Goal: Complete application form

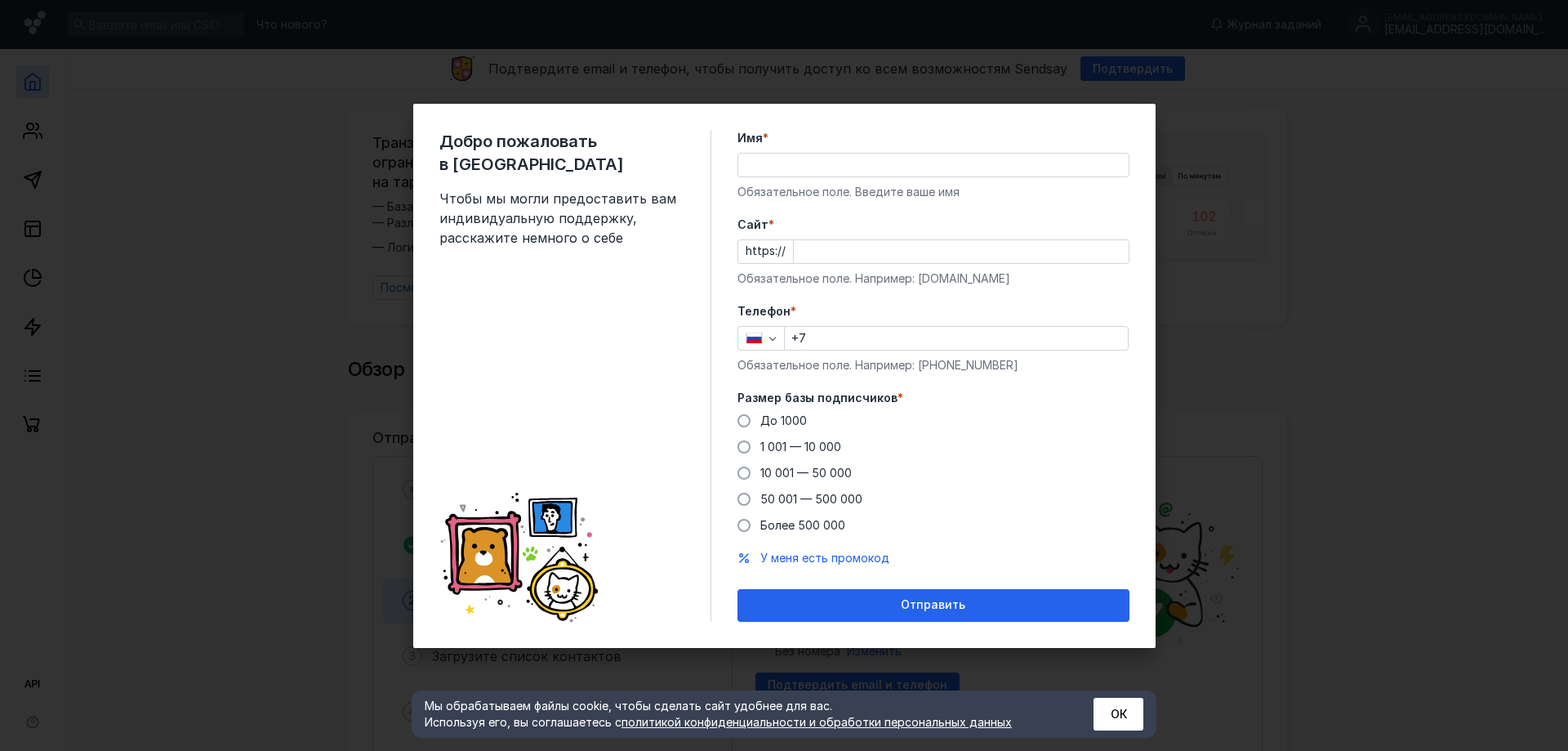
click at [794, 148] on div "Имя * Обязательное поле. Введите ваше имя" at bounding box center [933, 165] width 392 height 70
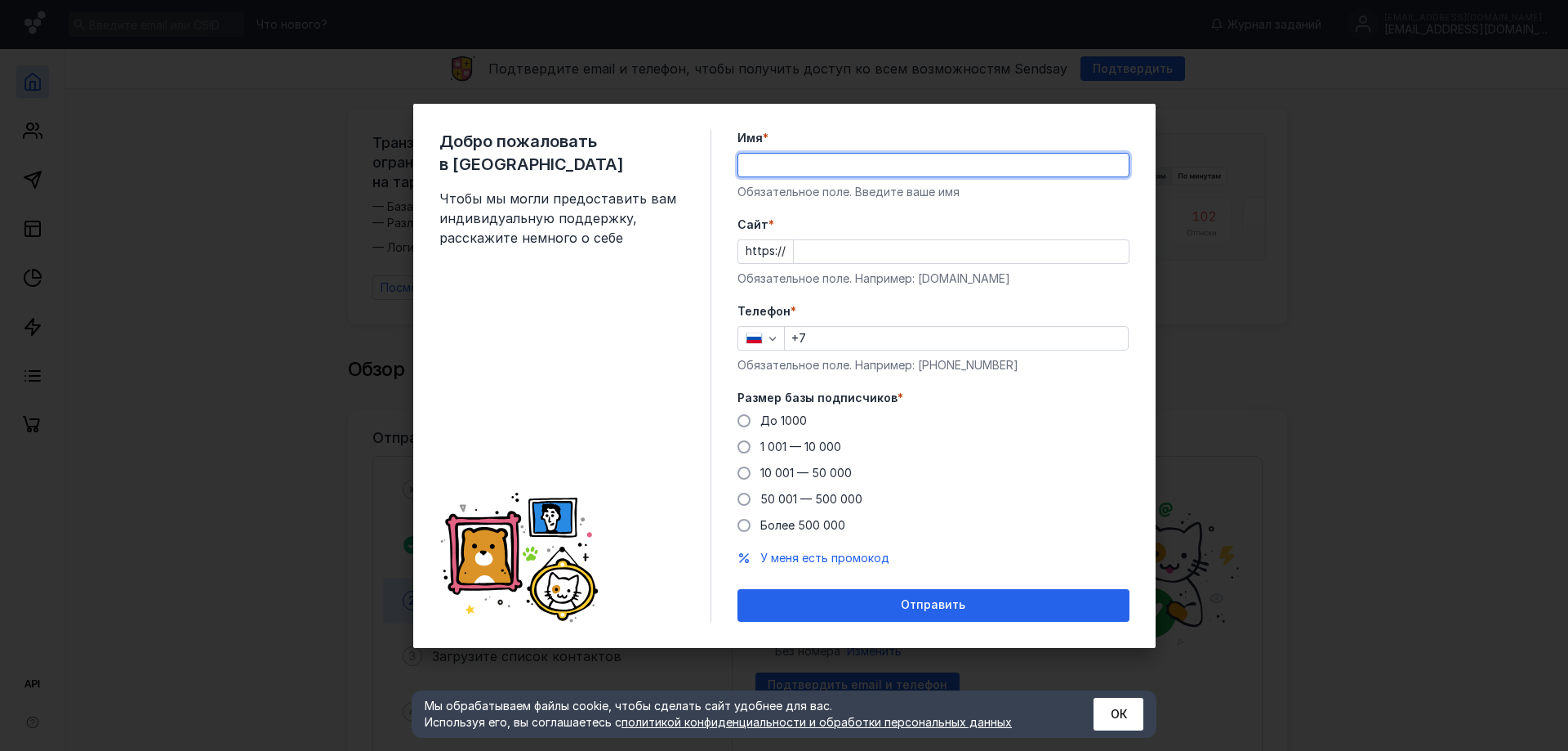
click at [793, 160] on input "Имя *" at bounding box center [933, 164] width 390 height 22
drag, startPoint x: 798, startPoint y: 172, endPoint x: 707, endPoint y: 171, distance: 91.0
click at [707, 171] on div "Добро пожаловать в Sendsay Чтобы мы могли предоставить вам индивидуальную подде…" at bounding box center [785, 376] width 743 height 544
type input "[PERSON_NAME]"
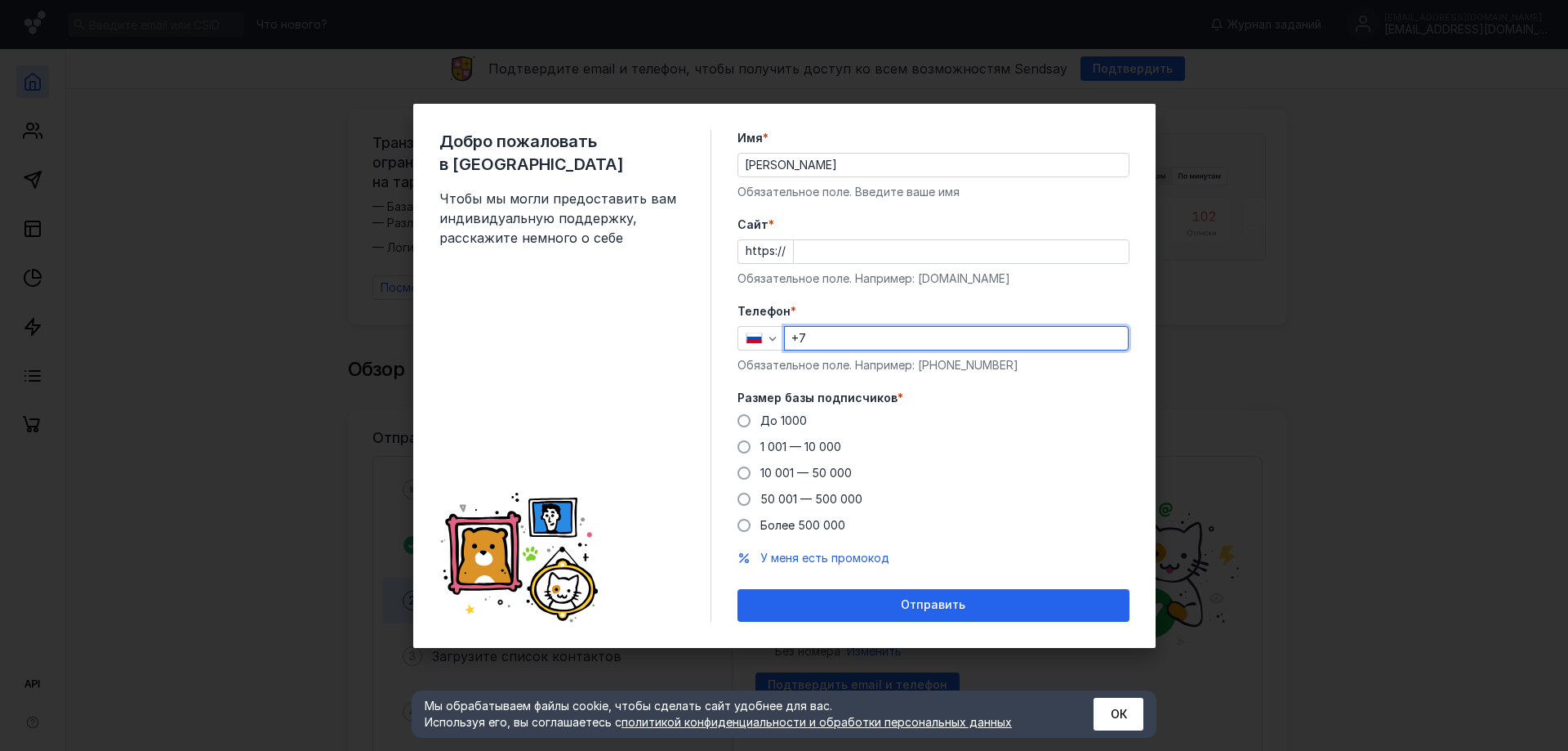
click at [892, 340] on input "+7" at bounding box center [956, 337] width 343 height 22
type input "[PHONE_NUMBER]"
click at [743, 421] on span at bounding box center [744, 421] width 13 height 13
click at [0, 0] on input "До 1000" at bounding box center [0, 0] width 0 height 0
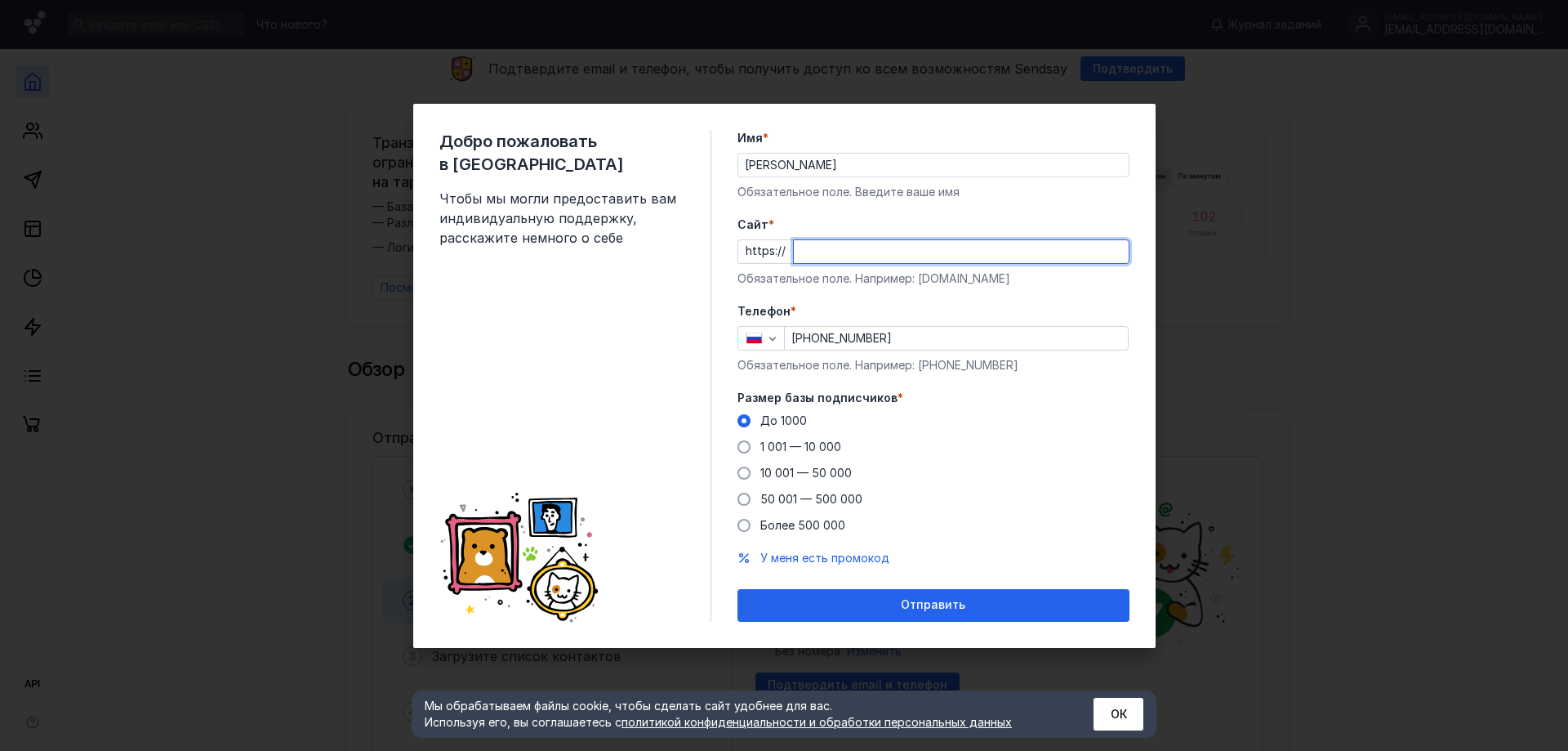
click at [849, 250] on input "Cайт *" at bounding box center [961, 251] width 335 height 22
paste input "[DOMAIN_NAME][URL]"
type input "[DOMAIN_NAME]"
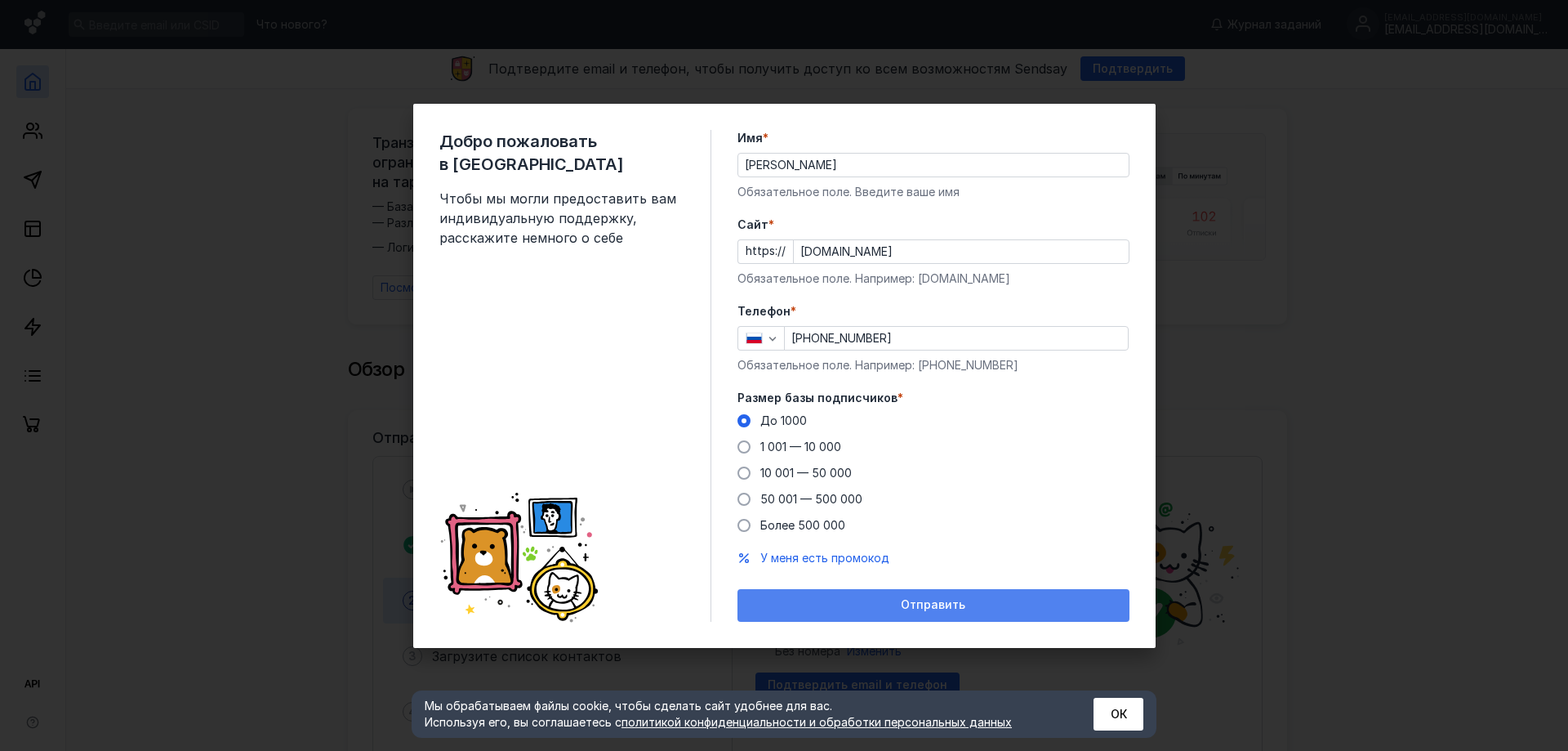
click at [928, 603] on span "Отправить" at bounding box center [933, 605] width 65 height 13
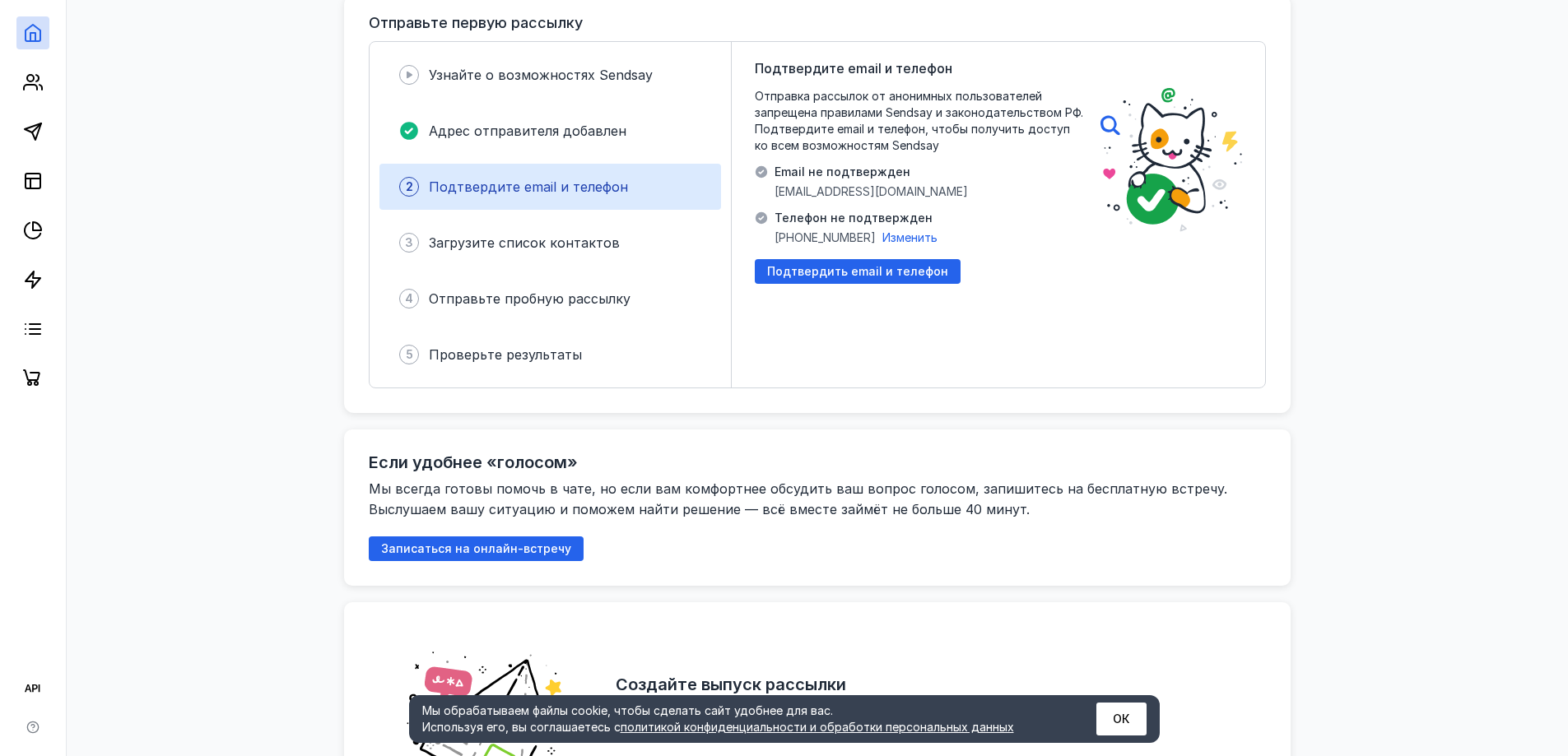
scroll to position [329, 0]
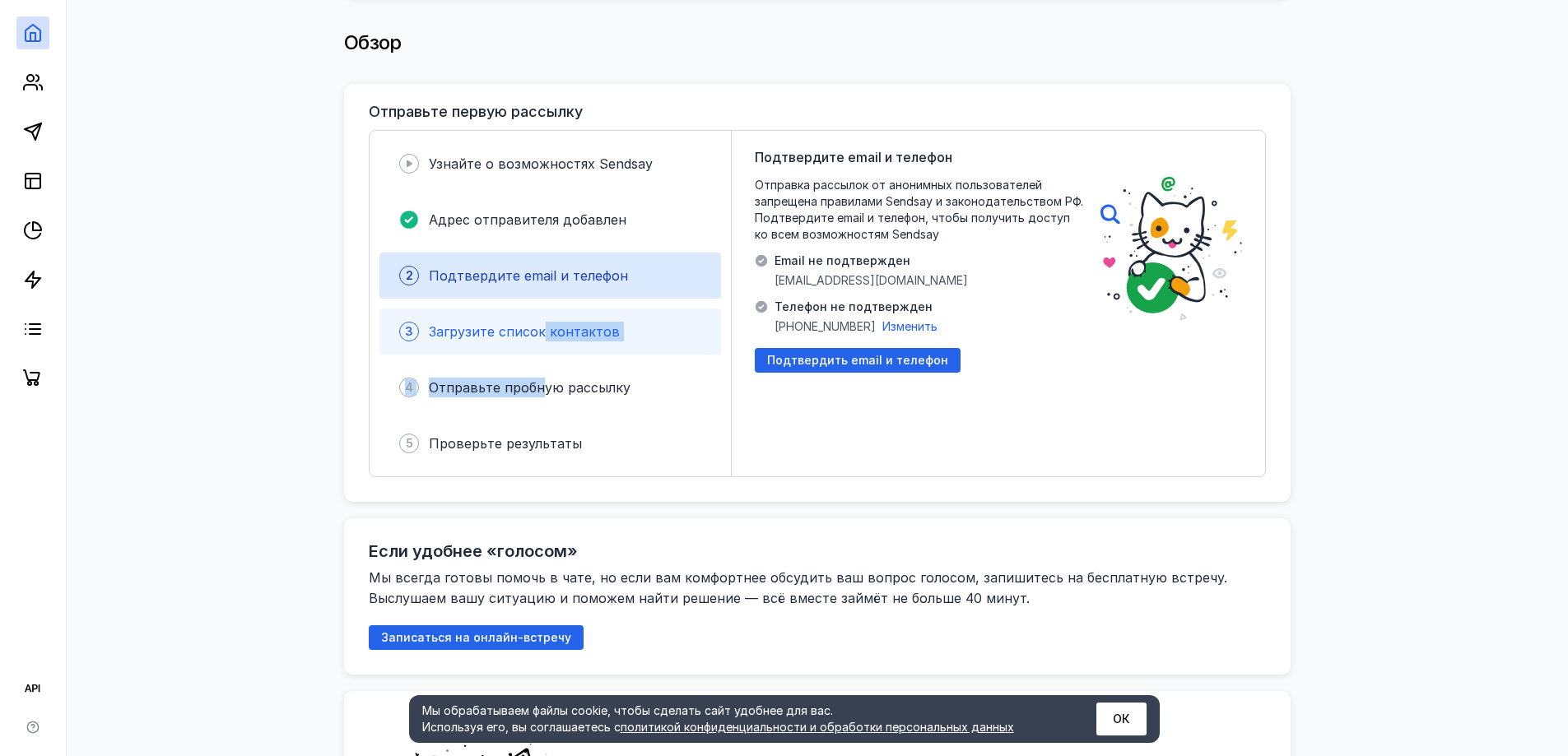
drag, startPoint x: 539, startPoint y: 378, endPoint x: 539, endPoint y: 332, distance: 46.0
click at [539, 339] on div "Узнайте о возможностях [PERSON_NAME] отправителя добавлен 2 Подтвердите email и…" at bounding box center [550, 303] width 362 height 345
click at [445, 323] on span "Загрузите список контактов" at bounding box center [523, 331] width 191 height 16
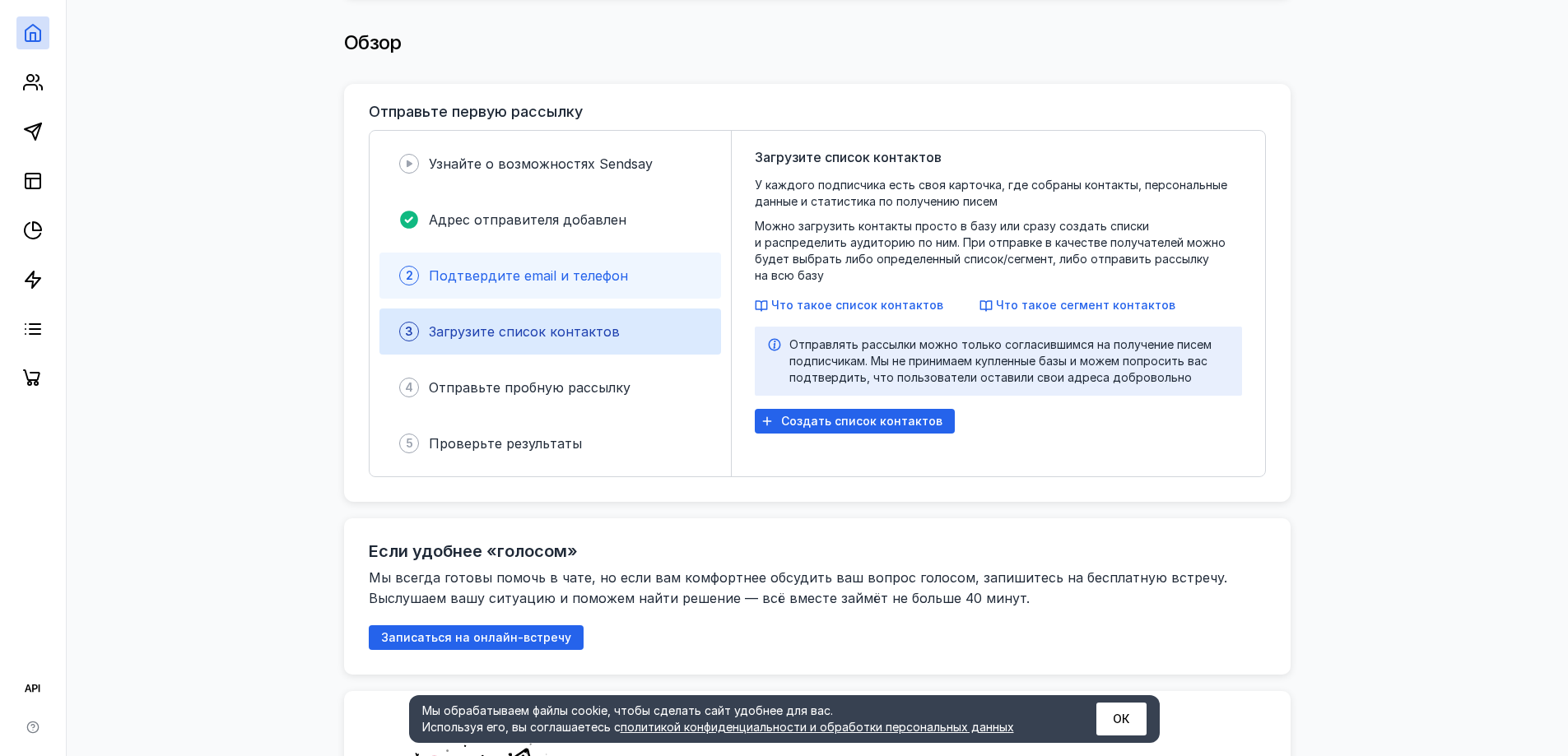
click at [521, 270] on span "Подтвердите email и телефон" at bounding box center [528, 275] width 199 height 16
